Goal: Task Accomplishment & Management: Use online tool/utility

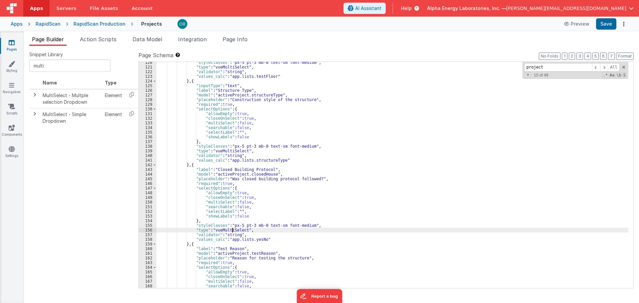
scroll to position [709, 0]
click at [10, 25] on div "Apps RapidScan RapidScan Production Projects Preview Save" at bounding box center [319, 24] width 639 height 15
click at [16, 23] on div "Apps" at bounding box center [17, 24] width 12 height 7
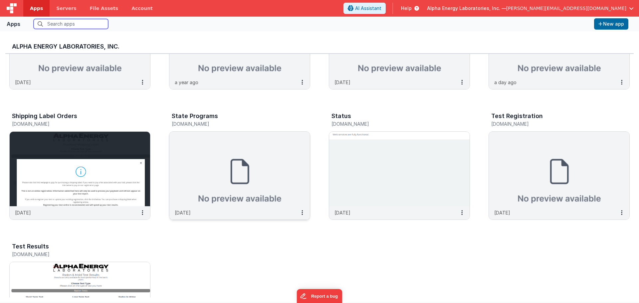
scroll to position [216, 0]
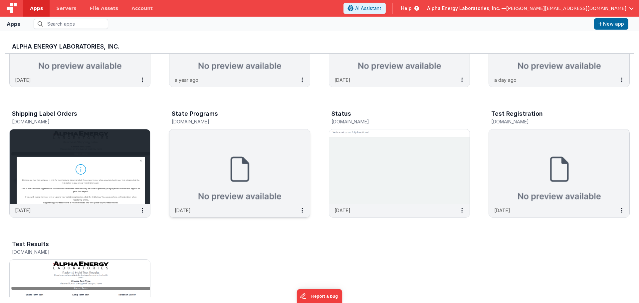
click at [229, 191] on img at bounding box center [239, 166] width 140 height 74
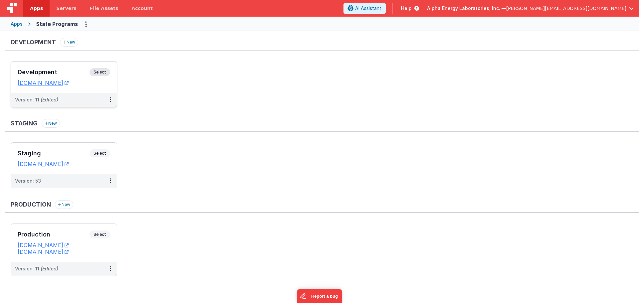
click at [105, 70] on span "Select" at bounding box center [99, 72] width 21 height 8
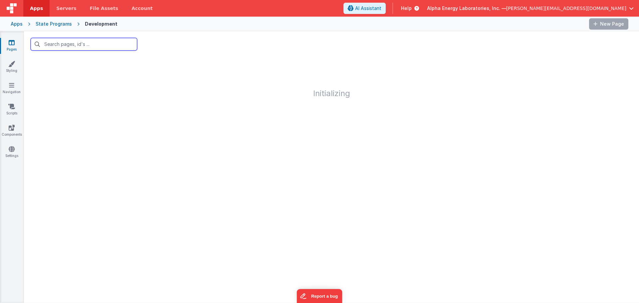
click at [101, 45] on input "text" at bounding box center [84, 44] width 106 height 13
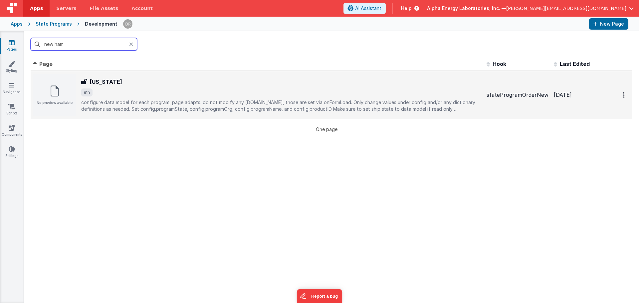
type input "new ham"
click at [176, 81] on div "New Hampshire" at bounding box center [281, 82] width 400 height 8
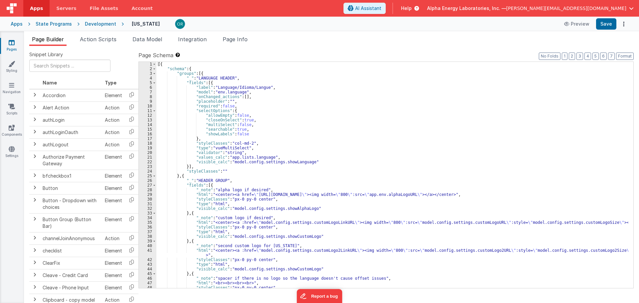
click at [177, 41] on ul "Page Builder Action Scripts Data Model Integration Page Info" at bounding box center [331, 40] width 615 height 11
click at [154, 40] on span "Data Model" at bounding box center [147, 39] width 30 height 7
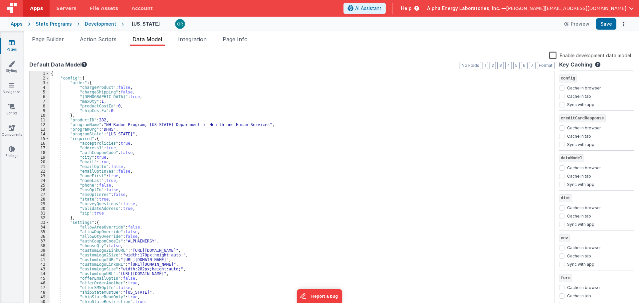
click at [311, 207] on div "{ "config" : { "order" : { "chargeProduct" : false , "chargeShipping" : false ,…" at bounding box center [299, 194] width 499 height 247
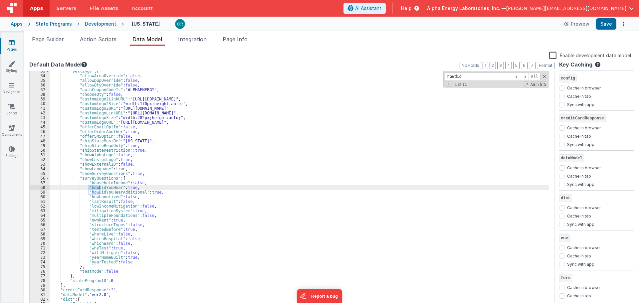
scroll to position [151, 0]
type input "howdidyouhear"
click at [527, 77] on span at bounding box center [524, 77] width 8 height 8
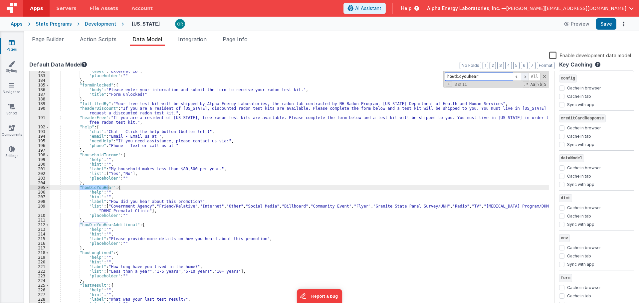
scroll to position [850, 0]
click at [527, 77] on span at bounding box center [524, 77] width 8 height 8
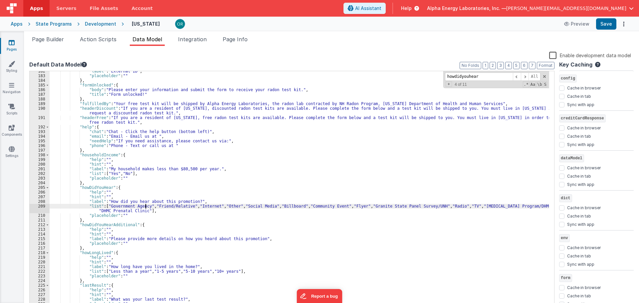
click at [145, 206] on div ""label" : "External ID" , "placeholder" : "" } , "formUnlocked" : { "body" : "P…" at bounding box center [299, 192] width 499 height 247
drag, startPoint x: 219, startPoint y: 206, endPoint x: 251, endPoint y: 206, distance: 32.6
click at [251, 206] on div ""label" : "External ID" , "placeholder" : "" } , "formUnlocked" : { "body" : "P…" at bounding box center [299, 192] width 499 height 247
drag, startPoint x: 295, startPoint y: 213, endPoint x: 290, endPoint y: 209, distance: 6.6
click at [295, 213] on div ""label" : "External ID" , "placeholder" : "" } , "formUnlocked" : { "body" : "P…" at bounding box center [299, 192] width 499 height 247
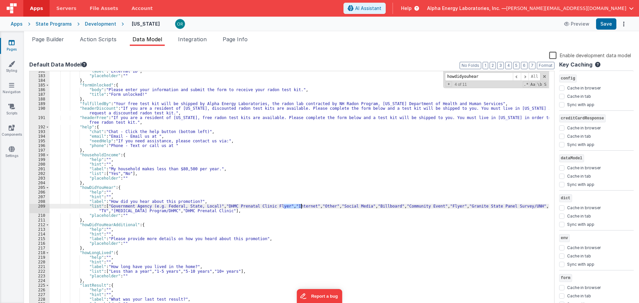
drag, startPoint x: 284, startPoint y: 207, endPoint x: 301, endPoint y: 205, distance: 17.5
click at [301, 205] on div ""label" : "External ID" , "placeholder" : "" } , "formUnlocked" : { "body" : "P…" at bounding box center [299, 192] width 499 height 247
click at [357, 204] on div ""label" : "External ID" , "placeholder" : "" } , "formUnlocked" : { "body" : "P…" at bounding box center [299, 192] width 499 height 247
drag, startPoint x: 346, startPoint y: 207, endPoint x: 357, endPoint y: 207, distance: 10.6
click at [357, 207] on div ""label" : "External ID" , "placeholder" : "" } , "formUnlocked" : { "body" : "P…" at bounding box center [299, 192] width 499 height 247
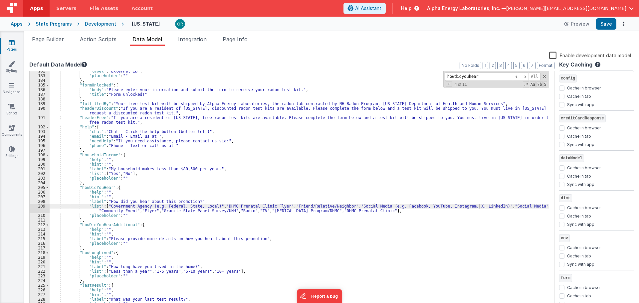
click at [500, 207] on div ""label" : "External ID" , "placeholder" : "" } , "formUnlocked" : { "body" : "P…" at bounding box center [299, 192] width 499 height 247
drag, startPoint x: 488, startPoint y: 206, endPoint x: 514, endPoint y: 208, distance: 26.3
click at [514, 208] on div ""label" : "External ID" , "placeholder" : "" } , "formUnlocked" : { "body" : "P…" at bounding box center [299, 192] width 499 height 247
click at [505, 208] on div ""label" : "External ID" , "placeholder" : "" } , "formUnlocked" : { "body" : "P…" at bounding box center [299, 192] width 499 height 247
click at [103, 212] on div ""label" : "External ID" , "placeholder" : "" } , "formUnlocked" : { "body" : "P…" at bounding box center [299, 192] width 499 height 247
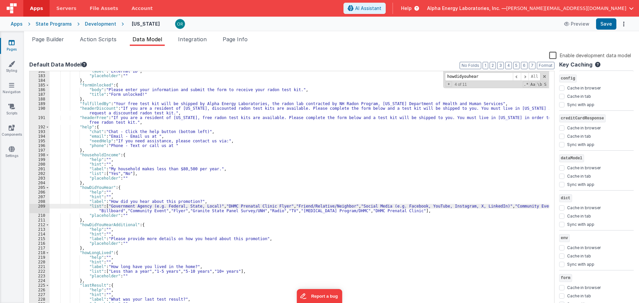
click at [103, 212] on div ""label" : "External ID" , "placeholder" : "" } , "formUnlocked" : { "body" : "P…" at bounding box center [299, 192] width 499 height 247
drag, startPoint x: 187, startPoint y: 212, endPoint x: 220, endPoint y: 210, distance: 33.6
click at [220, 210] on div ""label" : "External ID" , "placeholder" : "" } , "formUnlocked" : { "body" : "P…" at bounding box center [299, 192] width 499 height 247
click at [235, 211] on div ""label" : "External ID" , "placeholder" : "" } , "formUnlocked" : { "body" : "P…" at bounding box center [299, 192] width 499 height 247
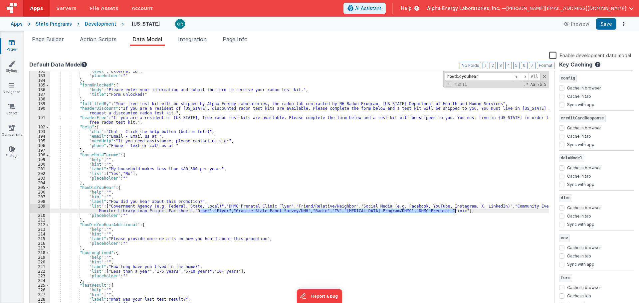
drag, startPoint x: 200, startPoint y: 213, endPoint x: 454, endPoint y: 212, distance: 253.4
click at [454, 212] on div ""label" : "External ID" , "placeholder" : "" } , "formUnlocked" : { "body" : "P…" at bounding box center [299, 192] width 499 height 247
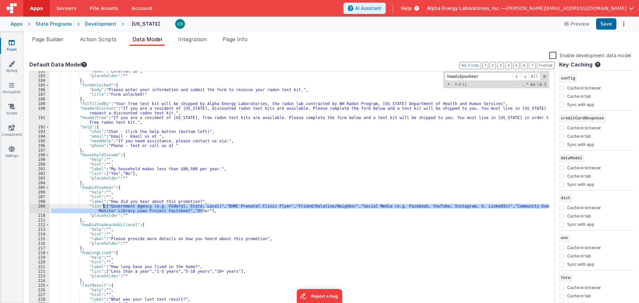
drag, startPoint x: 203, startPoint y: 212, endPoint x: 104, endPoint y: 205, distance: 98.7
click at [104, 205] on div ""label" : "External ID" , "placeholder" : "" } , "formUnlocked" : { "body" : "P…" at bounding box center [299, 192] width 499 height 247
click at [526, 76] on span at bounding box center [524, 77] width 8 height 8
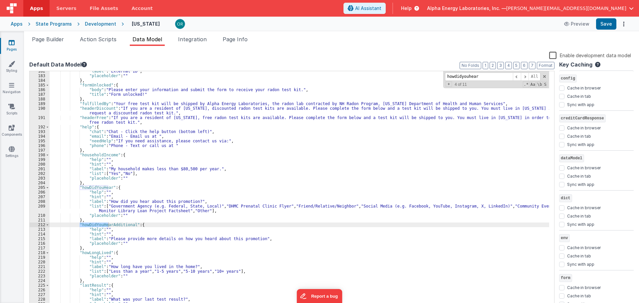
click at [111, 209] on div ""label" : "External ID" , "placeholder" : "" } , "formUnlocked" : { "body" : "P…" at bounding box center [299, 192] width 499 height 247
click at [104, 207] on div ""label" : "External ID" , "placeholder" : "" } , "formUnlocked" : { "body" : "P…" at bounding box center [299, 192] width 499 height 247
click at [525, 76] on span at bounding box center [524, 77] width 8 height 8
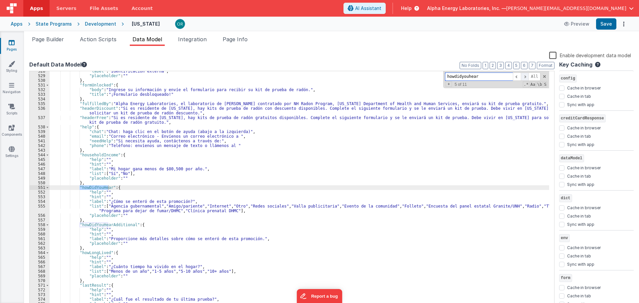
scroll to position [2540, 0]
click at [147, 210] on div ""label" : "Identificación externa" , "placeholder" : "" } , "formUnlocked" : { …" at bounding box center [299, 192] width 499 height 247
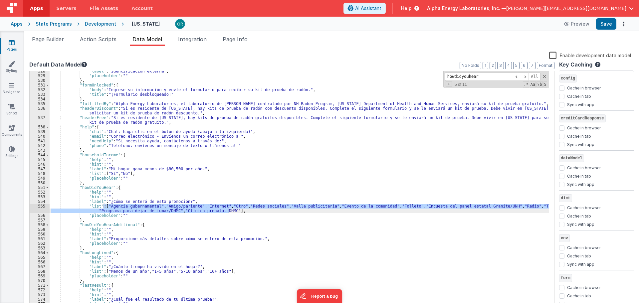
drag, startPoint x: 104, startPoint y: 207, endPoint x: 228, endPoint y: 212, distance: 124.1
click at [228, 212] on div ""label" : "Identificación externa" , "placeholder" : "" } , "formUnlocked" : { …" at bounding box center [299, 192] width 499 height 247
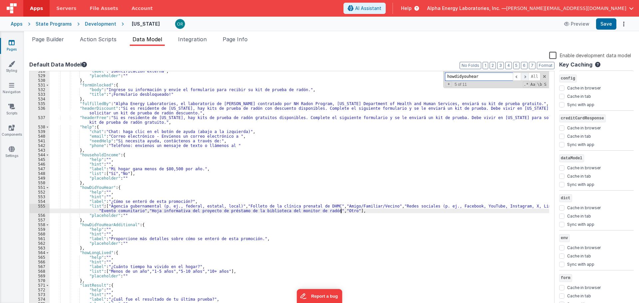
click at [525, 77] on span at bounding box center [524, 77] width 8 height 8
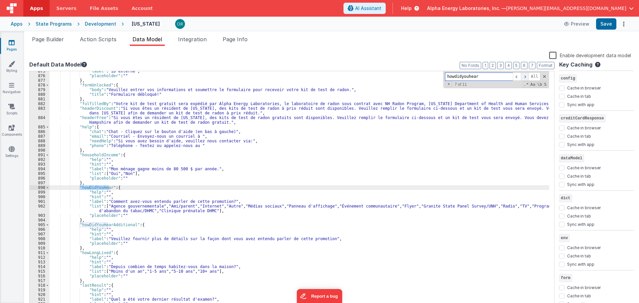
scroll to position [4249, 0]
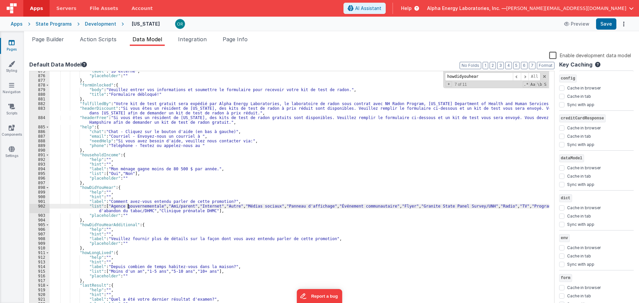
click at [128, 207] on div ""label" : "ID externe" , "placeholder" : "" } , "formUnlocked" : { "body" : "Ve…" at bounding box center [299, 192] width 499 height 247
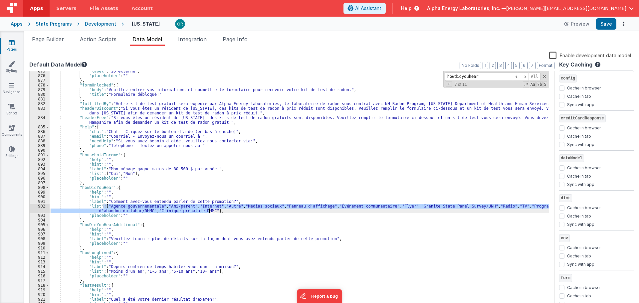
drag, startPoint x: 103, startPoint y: 206, endPoint x: 209, endPoint y: 212, distance: 105.2
click at [209, 212] on div ""label" : "ID externe" , "placeholder" : "" } , "formUnlocked" : { "body" : "Ve…" at bounding box center [299, 192] width 499 height 247
paste textarea
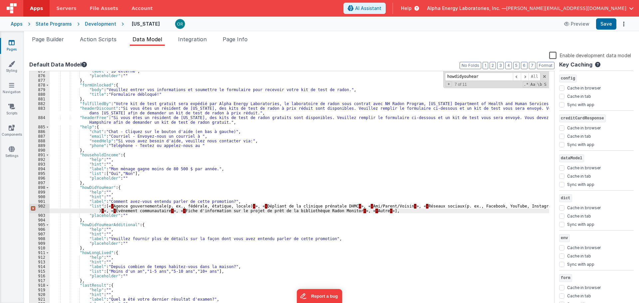
click at [110, 206] on div ""label" : "ID externe" , "placeholder" : "" } , "formUnlocked" : { "body" : "Ve…" at bounding box center [299, 192] width 499 height 247
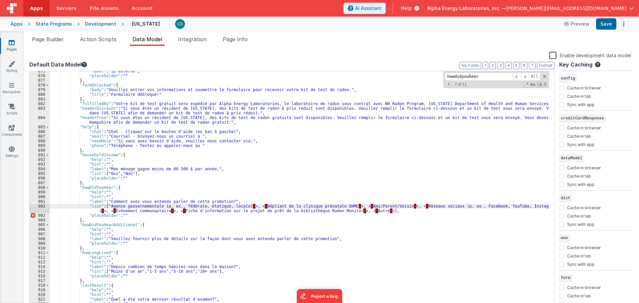
click at [241, 206] on div ""label" : "ID externe" , "placeholder" : "" } , "formUnlocked" : { "body" : "Ve…" at bounding box center [299, 192] width 499 height 247
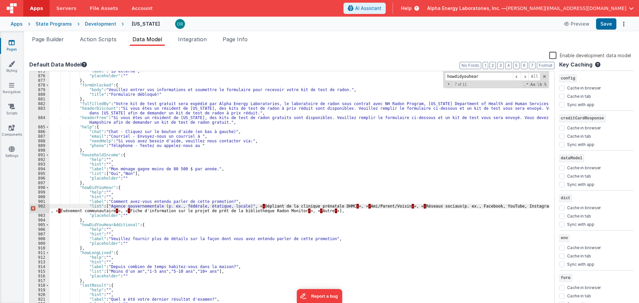
click at [248, 206] on div ""label" : "ID externe" , "placeholder" : "" } , "formUnlocked" : { "body" : "Ve…" at bounding box center [299, 192] width 499 height 247
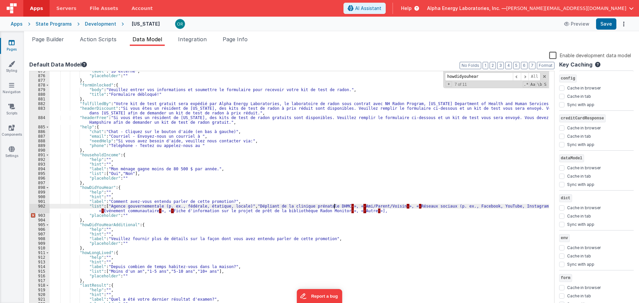
click at [334, 207] on div ""label" : "ID externe" , "placeholder" : "" } , "formUnlocked" : { "body" : "Ve…" at bounding box center [299, 192] width 499 height 247
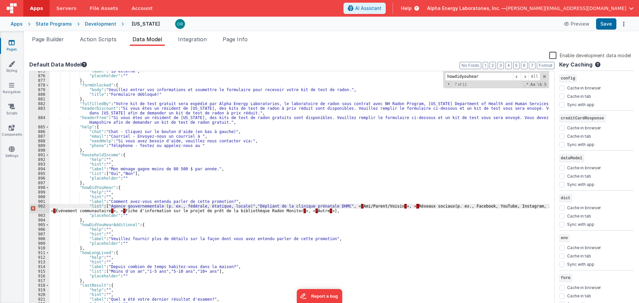
click at [341, 205] on div ""label" : "ID externe" , "placeholder" : "" } , "formUnlocked" : { "body" : "Ve…" at bounding box center [299, 192] width 499 height 247
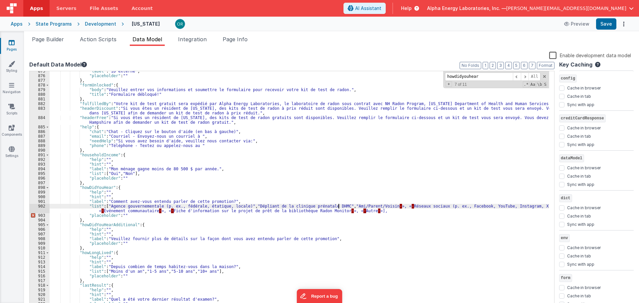
scroll to position [4244, 0]
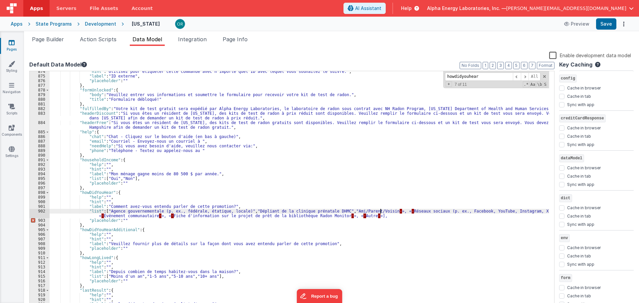
click at [379, 212] on div ""hint" : "Utilisez pour étiqueter cette commande avec n'importe quel ID avec le…" at bounding box center [299, 192] width 499 height 247
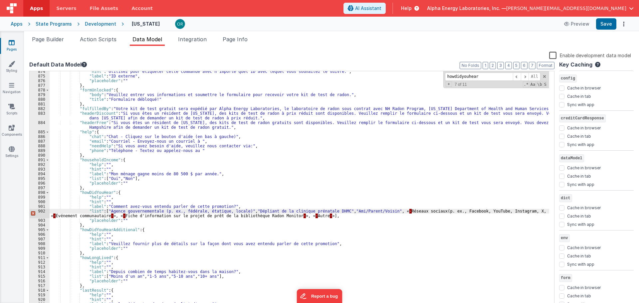
click at [387, 212] on div ""hint" : "Utilisez pour étiqueter cette commande avec n'importe quel ID avec le…" at bounding box center [299, 192] width 499 height 247
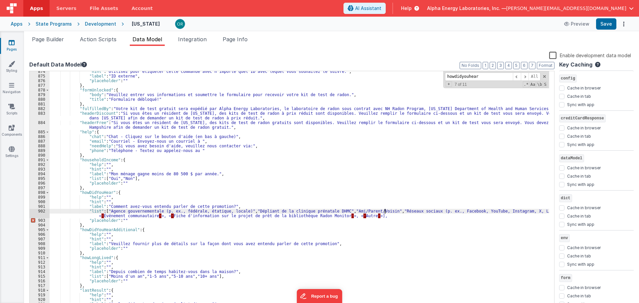
click at [534, 211] on div ""hint" : "Utilisez pour étiqueter cette commande avec n'importe quel ID avec le…" at bounding box center [299, 192] width 499 height 247
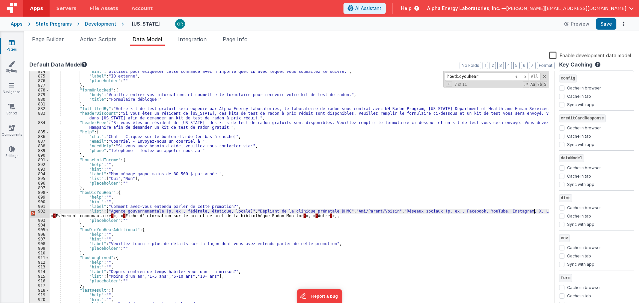
click at [99, 216] on div ""hint" : "Utilisez pour étiqueter cette commande avec n'importe quel ID avec le…" at bounding box center [299, 192] width 499 height 247
click at [151, 215] on div ""hint" : "Utilisez pour étiqueter cette commande avec n'importe quel ID avec le…" at bounding box center [299, 192] width 499 height 247
click at [159, 217] on div ""hint" : "Utilisez pour étiqueter cette commande avec n'importe quel ID avec le…" at bounding box center [299, 192] width 499 height 247
click at [322, 215] on div ""hint" : "Utilisez pour étiqueter cette commande avec n'importe quel ID avec le…" at bounding box center [299, 192] width 499 height 247
click at [330, 218] on div ""hint" : "Utilisez pour étiqueter cette commande avec n'importe quel ID avec le…" at bounding box center [299, 192] width 499 height 247
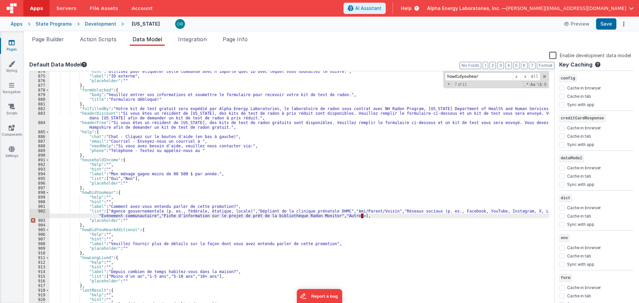
click at [342, 218] on div ""hint" : "Utilisez pour étiqueter cette commande avec n'importe quel ID avec le…" at bounding box center [299, 192] width 499 height 247
click at [343, 230] on div ""hint" : "Utilisez pour étiqueter cette commande avec n'importe quel ID avec le…" at bounding box center [299, 192] width 499 height 247
click at [99, 24] on div "Development" at bounding box center [100, 24] width 31 height 7
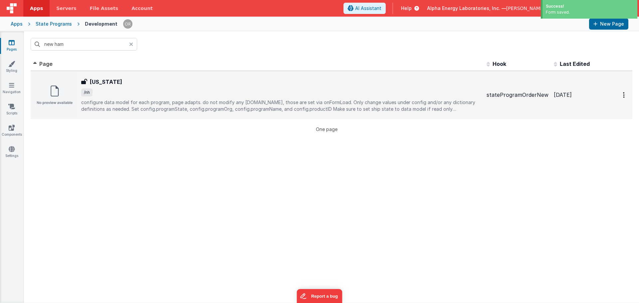
click at [118, 79] on h3 "New Hampshire" at bounding box center [106, 82] width 32 height 8
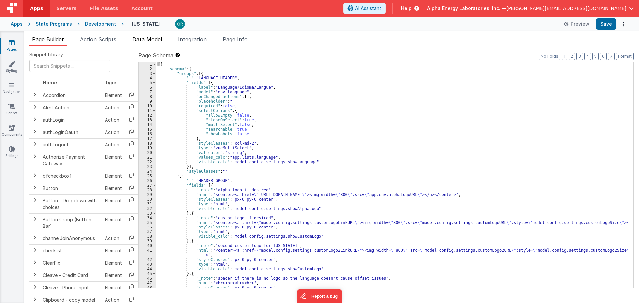
drag, startPoint x: 154, startPoint y: 34, endPoint x: 152, endPoint y: 42, distance: 7.7
click at [154, 34] on div "Page Builder Action Scripts Data Model Integration Page Info Snippet Library Na…" at bounding box center [331, 167] width 615 height 272
click at [152, 42] on span "Data Model" at bounding box center [147, 39] width 30 height 7
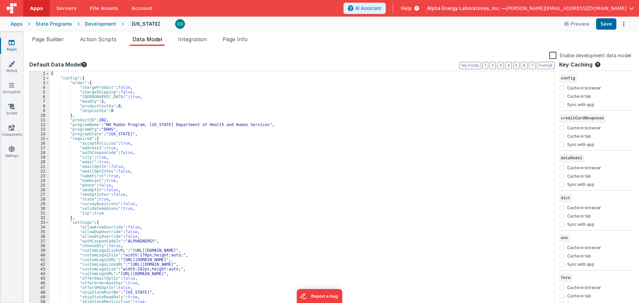
click at [222, 138] on div "{ "config" : { "order" : { "chargeProduct" : false , "chargeShipping" : false ,…" at bounding box center [299, 194] width 499 height 247
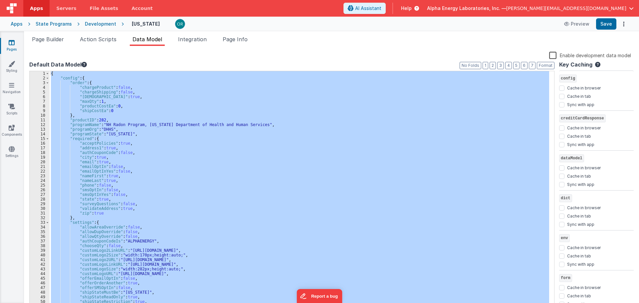
click at [51, 22] on div "State Programs" at bounding box center [54, 24] width 36 height 7
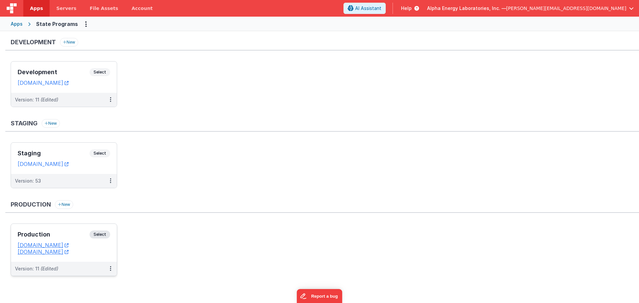
click at [104, 231] on span "Select" at bounding box center [99, 234] width 21 height 8
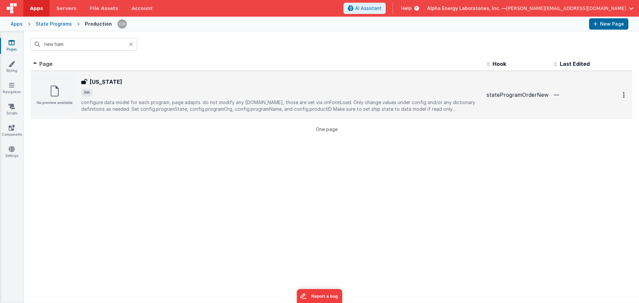
click at [110, 85] on h3 "New Hampshire" at bounding box center [106, 82] width 32 height 8
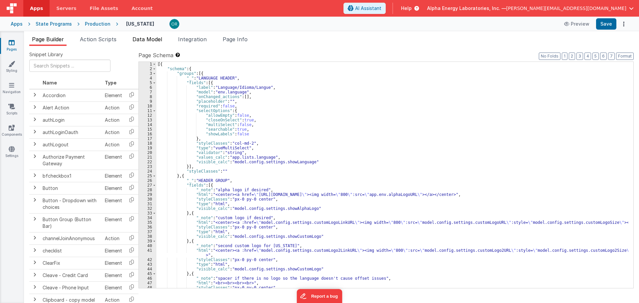
click at [142, 42] on span "Data Model" at bounding box center [147, 39] width 30 height 7
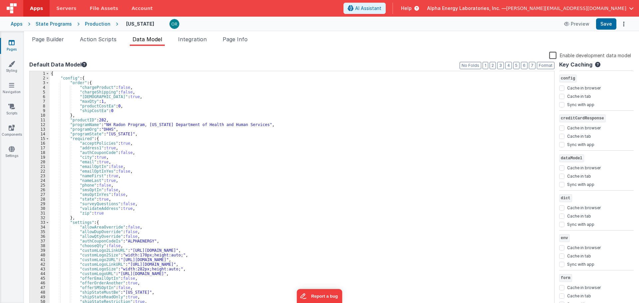
click at [289, 167] on div "{ "config" : { "order" : { "chargeProduct" : false , "chargeShipping" : false ,…" at bounding box center [299, 194] width 499 height 247
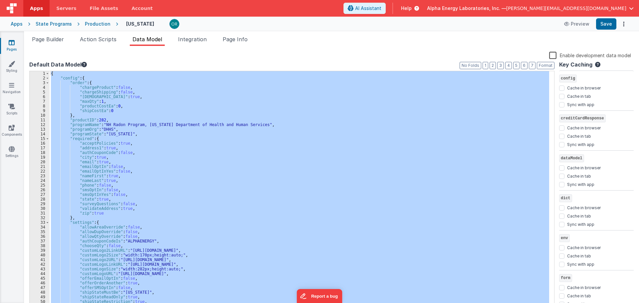
scroll to position [5620, 0]
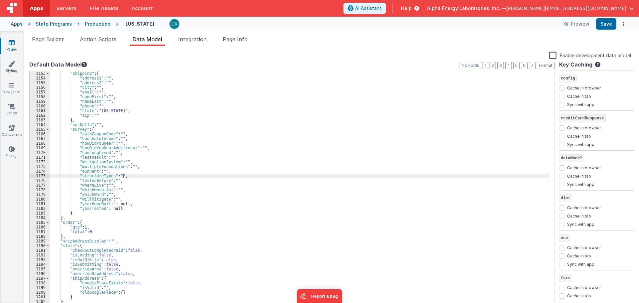
click at [211, 176] on div ""shipping" : { "address1" : "" , "address2" : "" , "city" : "" , "email" : "" ,…" at bounding box center [299, 194] width 499 height 247
click at [152, 85] on div ""shipping" : { "address1" : "" , "address2" : "" , "city" : "" , "email" : "" ,…" at bounding box center [299, 194] width 499 height 247
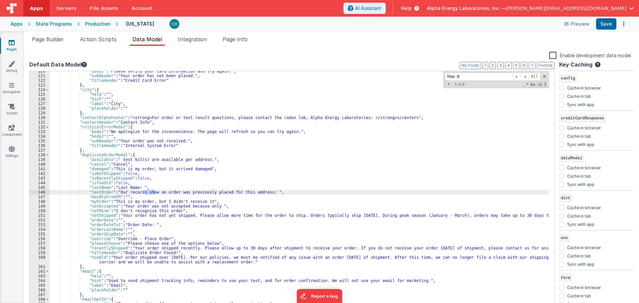
scroll to position [864, 0]
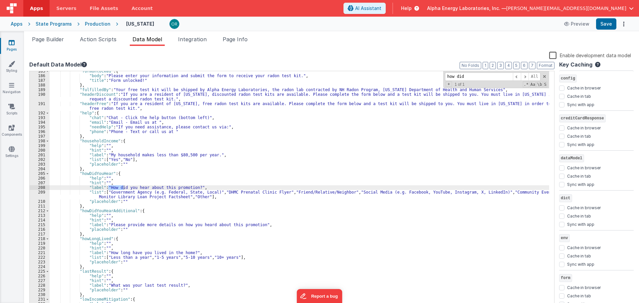
type input "how did"
click at [185, 198] on div ""formUnlocked" : { "body" : "Please enter your information and submit the form …" at bounding box center [299, 192] width 499 height 247
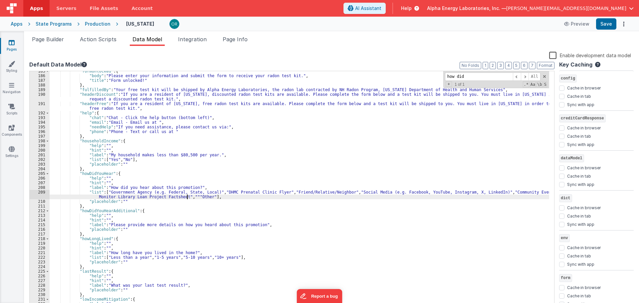
paste textarea
click at [526, 75] on span at bounding box center [524, 77] width 8 height 8
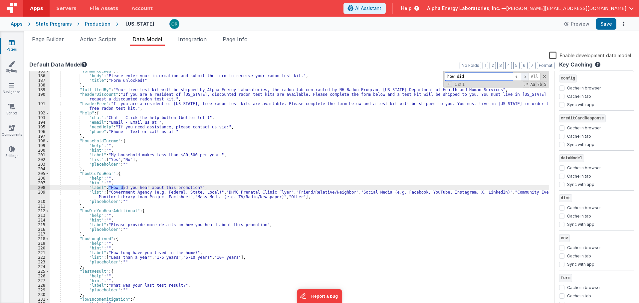
click at [526, 75] on span at bounding box center [524, 77] width 8 height 8
drag, startPoint x: 504, startPoint y: 75, endPoint x: 195, endPoint y: 68, distance: 308.7
click at [200, 69] on div "Default Data Model Format 7 6 5 4 3 2 1 No Folds 185 186 187 188 189 190 191 19…" at bounding box center [291, 185] width 525 height 248
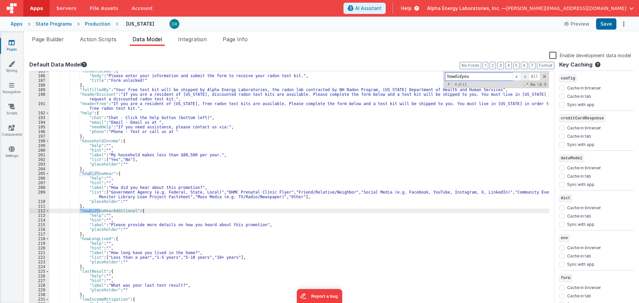
type input "howdidyou"
click at [523, 77] on span at bounding box center [524, 77] width 8 height 8
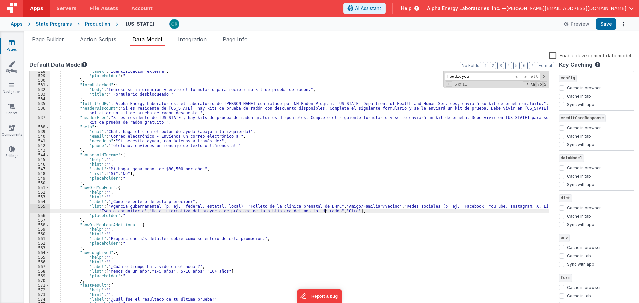
click at [325, 212] on div ""label" : "Identificación externa" , "placeholder" : "" } , "formUnlocked" : { …" at bounding box center [299, 192] width 499 height 247
paste textarea
click at [524, 76] on span at bounding box center [524, 77] width 8 height 8
click at [497, 212] on div ""label" : "Identificación externa" , "placeholder" : "" } , "formUnlocked" : { …" at bounding box center [299, 192] width 499 height 247
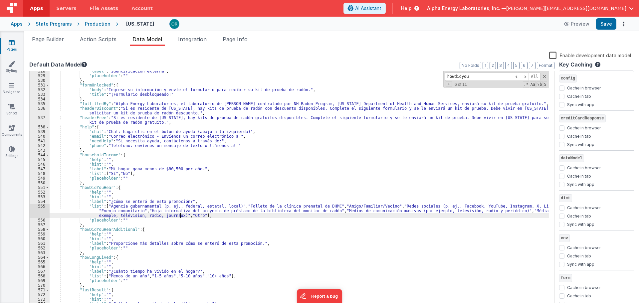
click at [302, 226] on div ""label" : "Identificación externa" , "placeholder" : "" } , "formUnlocked" : { …" at bounding box center [299, 192] width 499 height 247
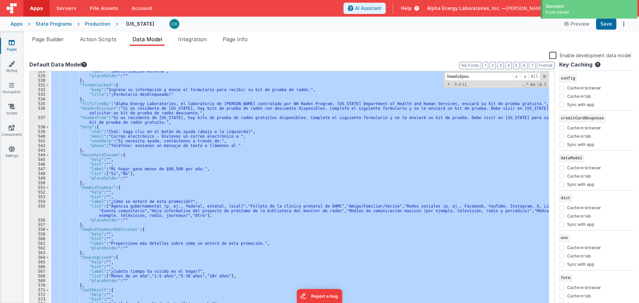
click at [278, 160] on div ""label" : "Identificación externa" , "placeholder" : "" } , "formUnlocked" : { …" at bounding box center [299, 189] width 499 height 237
click at [59, 24] on div "State Programs" at bounding box center [54, 24] width 36 height 7
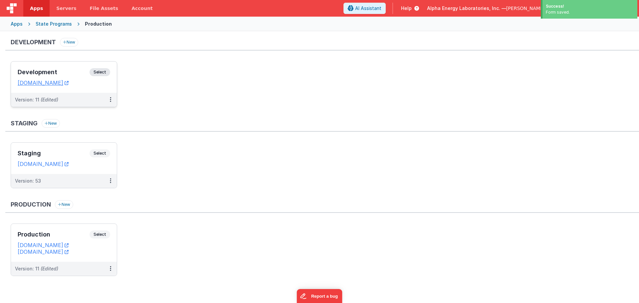
click at [95, 71] on span "Select" at bounding box center [99, 72] width 21 height 8
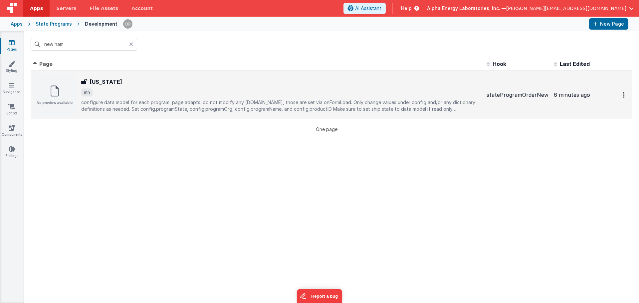
click at [138, 101] on p "configure data model for each program, page adapts. do not modify any env.show,…" at bounding box center [281, 105] width 400 height 13
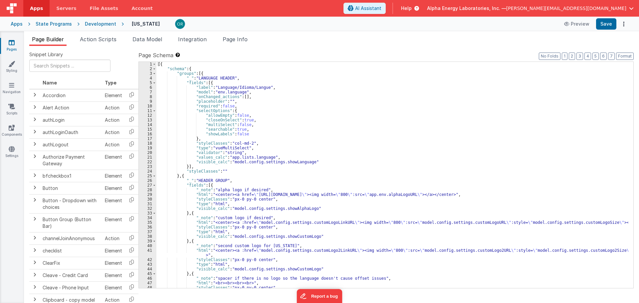
click at [153, 49] on div "Snippet Library Name Type Accordion Element Alert Action Action authLogin Actio…" at bounding box center [331, 180] width 615 height 268
click at [153, 47] on div "Snippet Library Name Type Accordion Element Alert Action Action authLogin Actio…" at bounding box center [331, 180] width 615 height 268
click at [151, 44] on li "Data Model" at bounding box center [147, 40] width 35 height 11
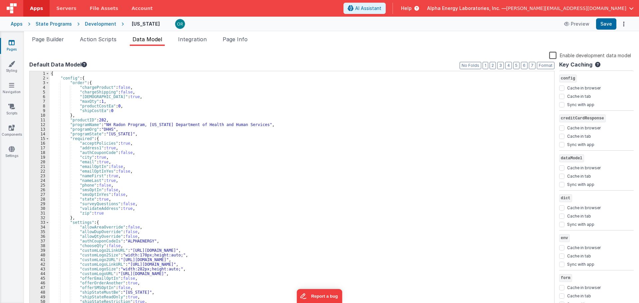
click at [239, 221] on div "{ "config" : { "order" : { "chargeProduct" : false , "chargeShipping" : false ,…" at bounding box center [299, 194] width 499 height 247
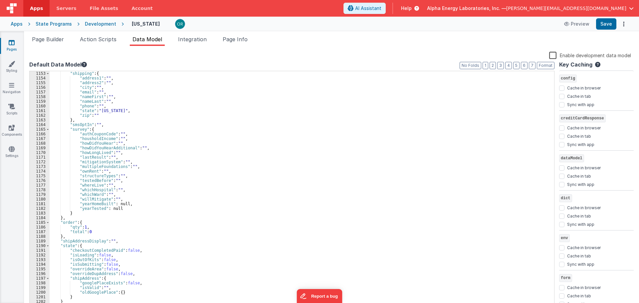
scroll to position [5625, 0]
